Goal: Information Seeking & Learning: Understand process/instructions

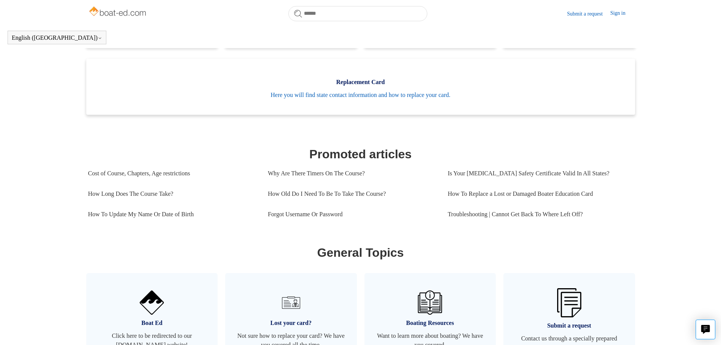
scroll to position [244, 0]
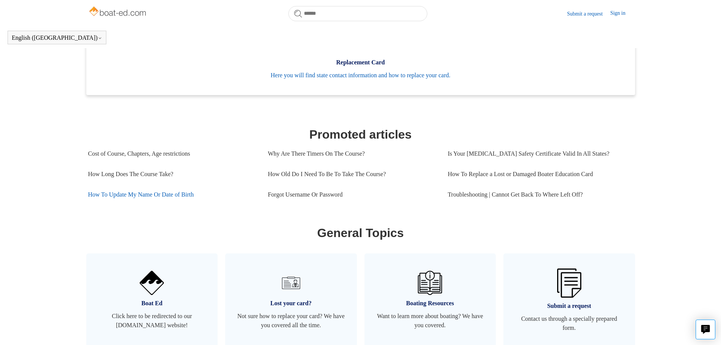
click at [163, 204] on link "How To Update My Name Or Date of Birth" at bounding box center [172, 194] width 168 height 20
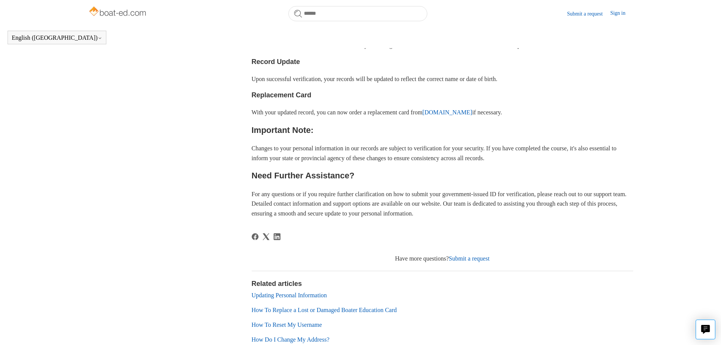
scroll to position [395, 0]
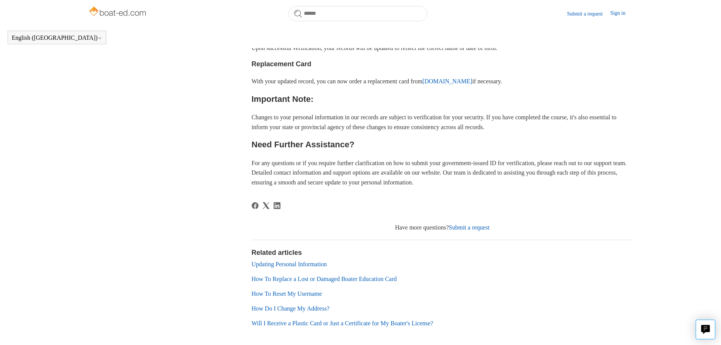
click at [456, 84] on link "ilostmycard.com" at bounding box center [448, 81] width 50 height 6
click at [304, 267] on link "Updating Personal Information" at bounding box center [289, 264] width 75 height 6
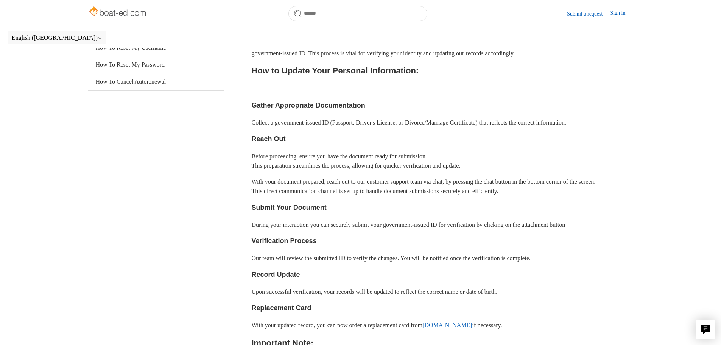
scroll to position [130, 0]
